Goal: Find specific page/section: Find specific page/section

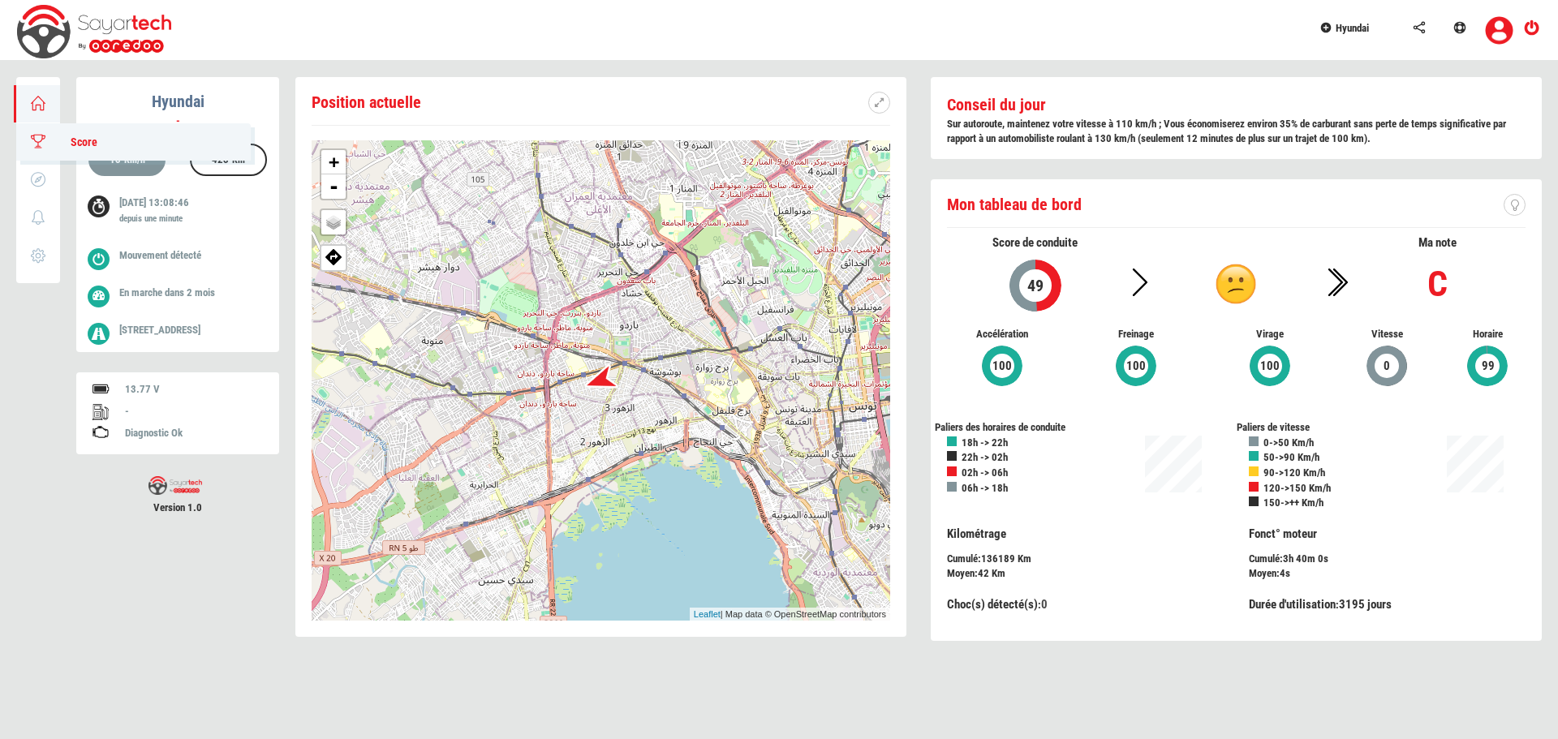
click at [42, 141] on icon at bounding box center [38, 141] width 19 height 11
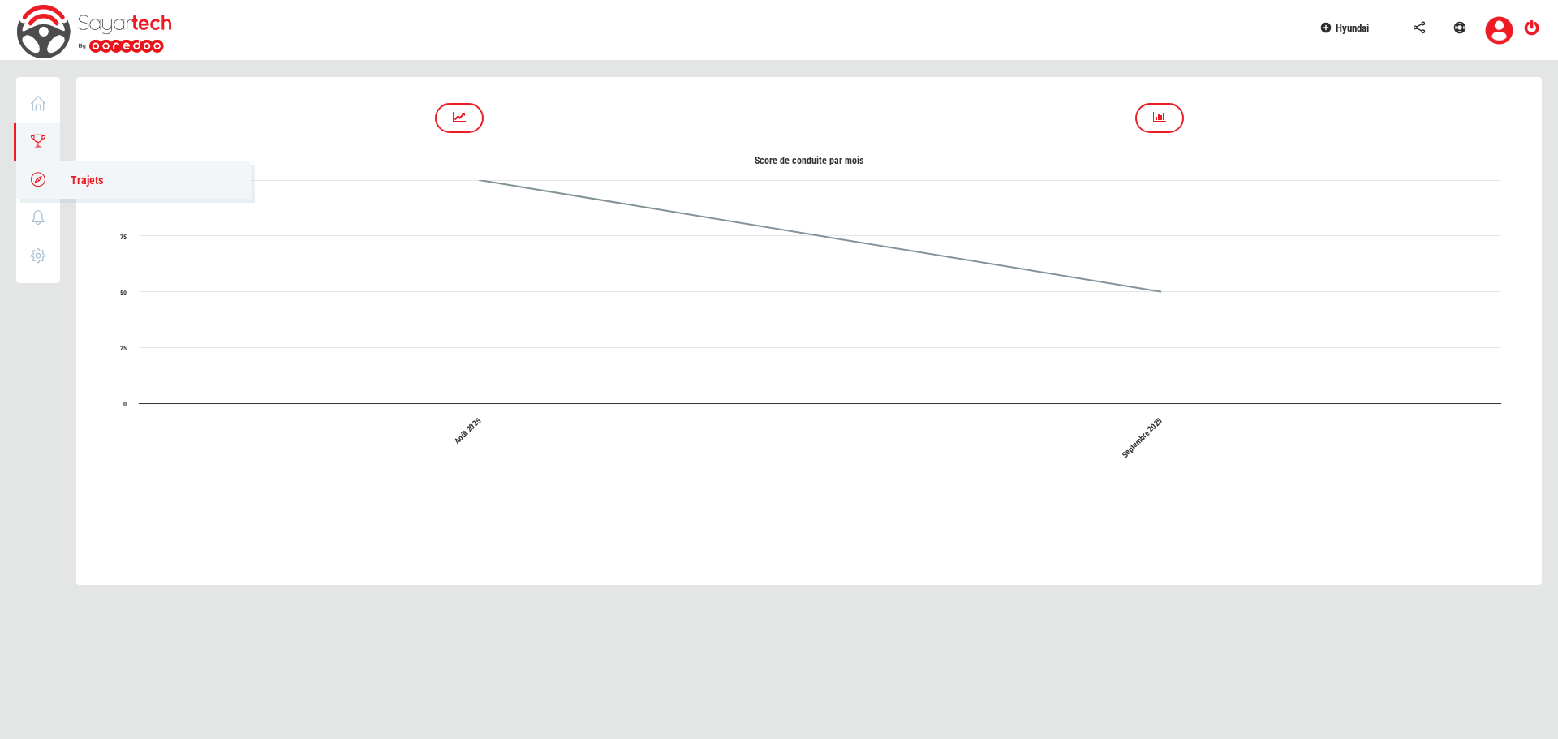
click at [43, 184] on icon at bounding box center [38, 179] width 19 height 11
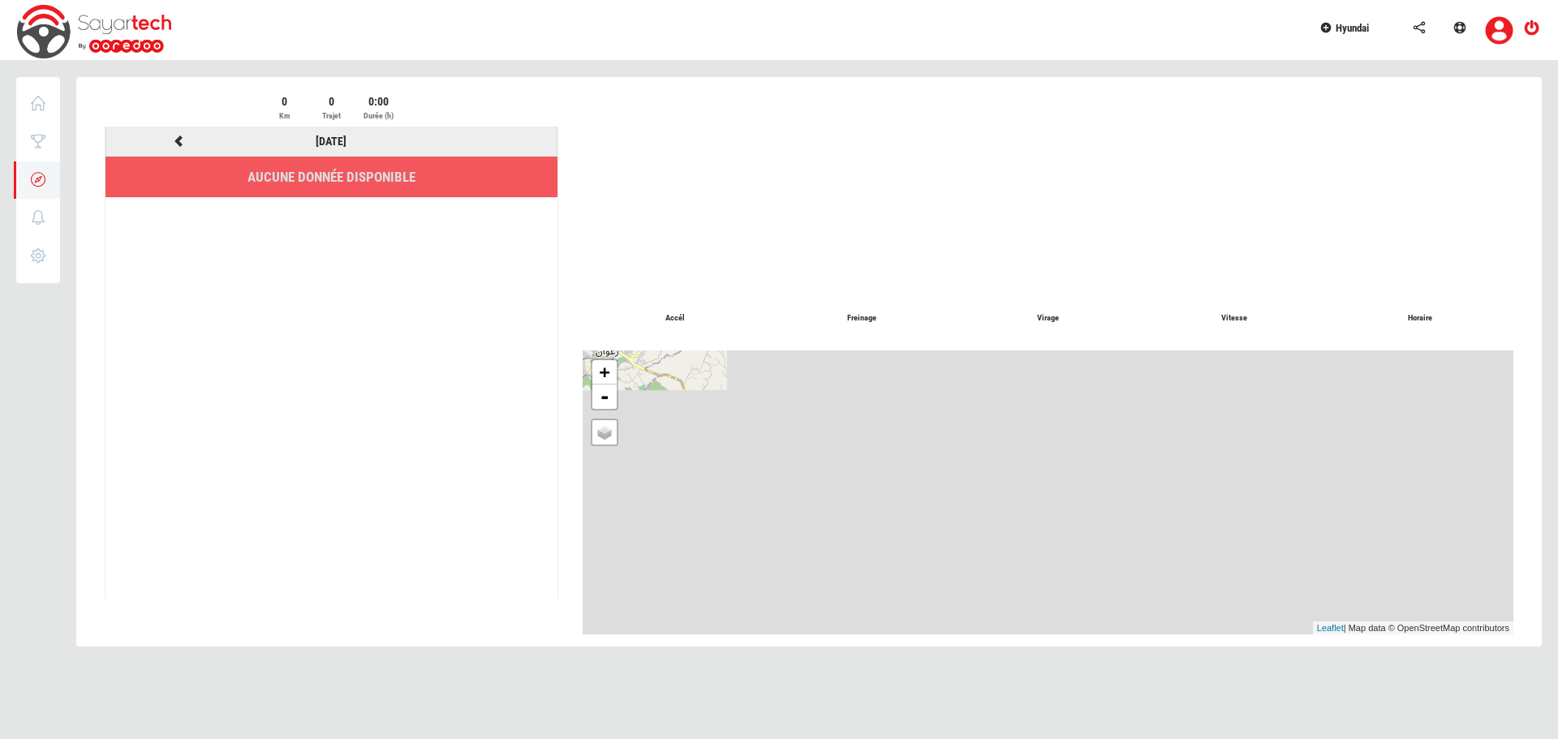
click at [175, 140] on icon at bounding box center [178, 141] width 15 height 11
click at [40, 108] on icon at bounding box center [38, 102] width 19 height 11
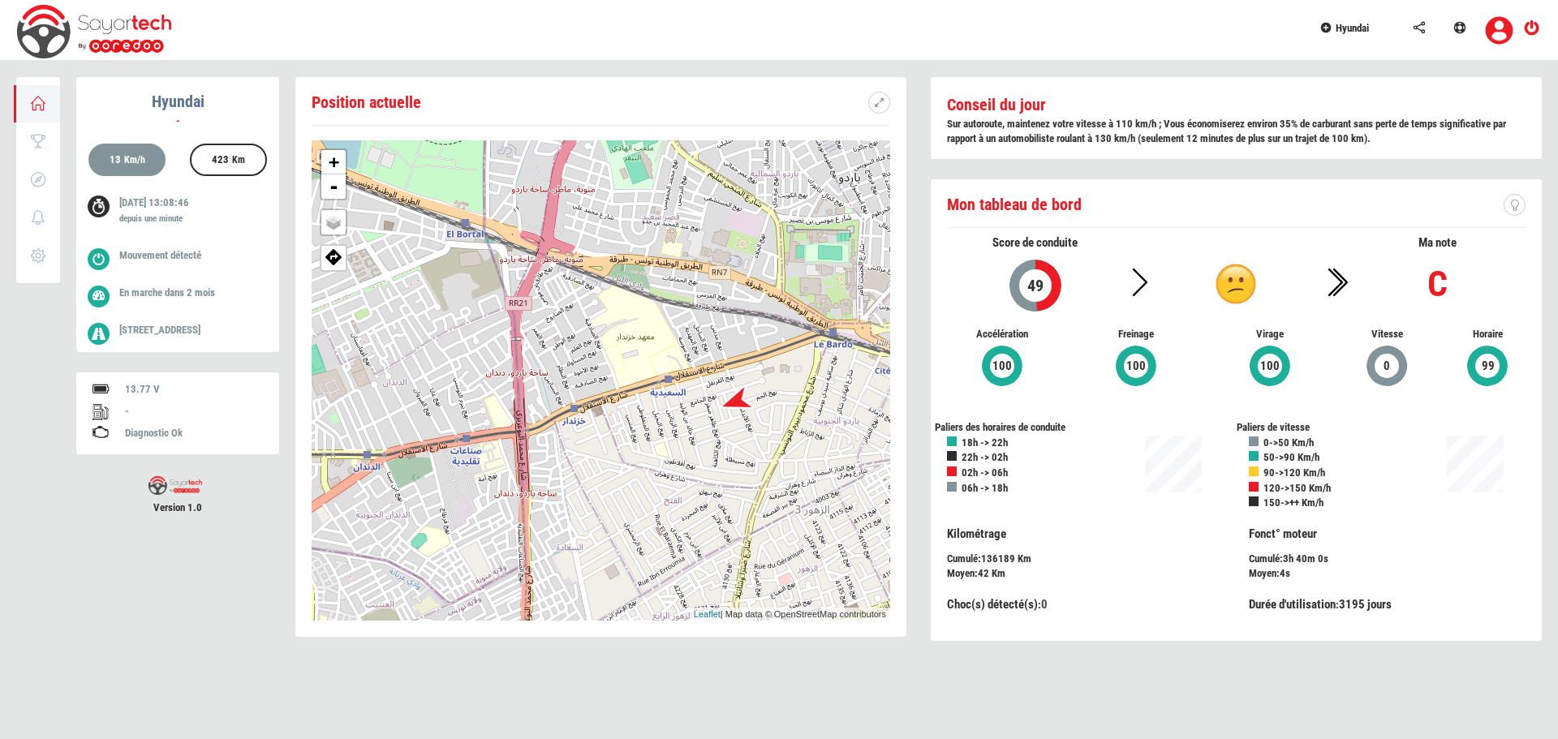
click at [661, 423] on div "+ - OSM Map Google Map Google Satellite Leaflet | Map data © OpenStreetMap cont…" at bounding box center [601, 380] width 579 height 480
